Goal: Find specific page/section

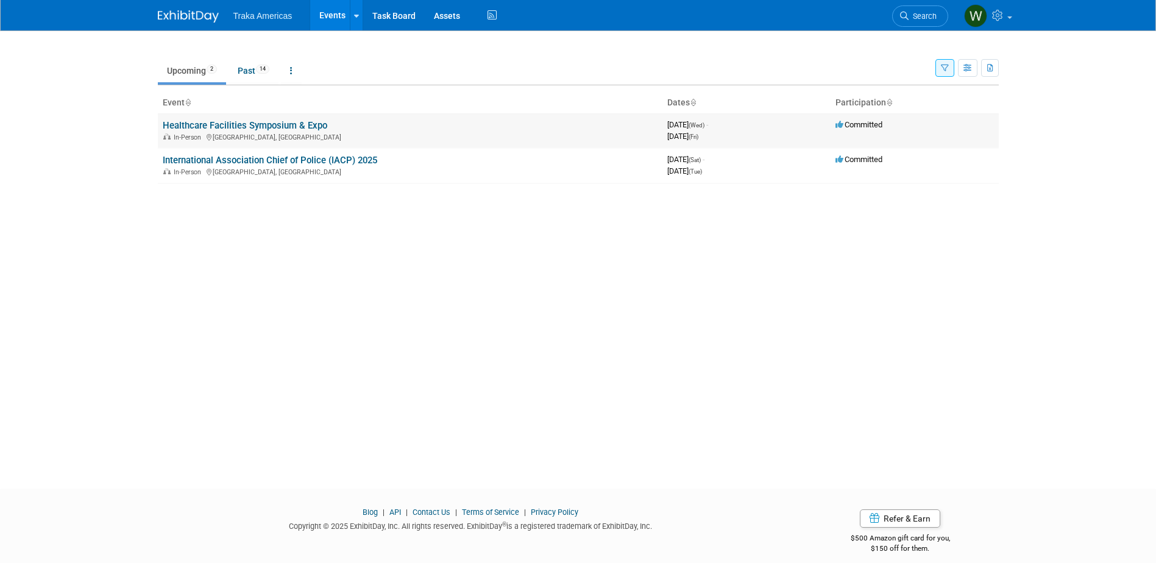
click at [306, 124] on link "Healthcare Facilities Symposium & Expo" at bounding box center [245, 125] width 164 height 11
click at [266, 122] on link "Healthcare Facilities Symposium & Expo" at bounding box center [245, 125] width 164 height 11
